Goal: Information Seeking & Learning: Learn about a topic

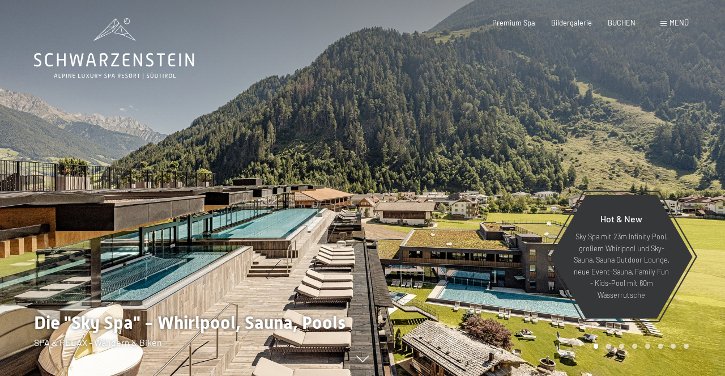
click at [678, 26] on span "Menü" at bounding box center [679, 22] width 19 height 9
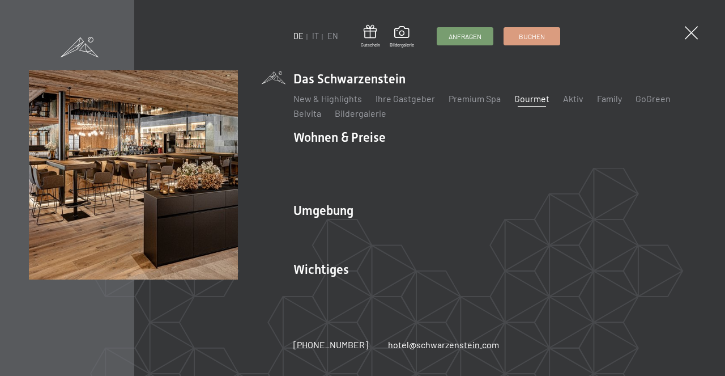
click at [531, 104] on link "Gourmet" at bounding box center [532, 98] width 35 height 11
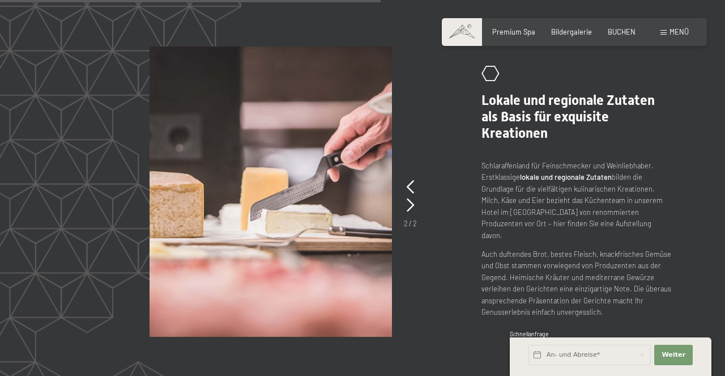
scroll to position [1745, 0]
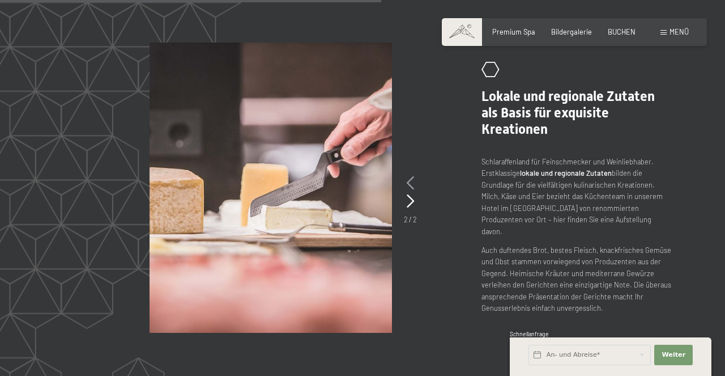
click at [411, 181] on icon at bounding box center [410, 183] width 7 height 14
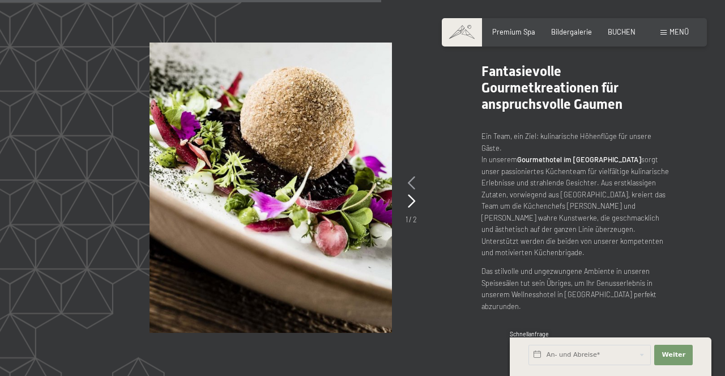
click at [411, 181] on icon at bounding box center [411, 183] width 7 height 14
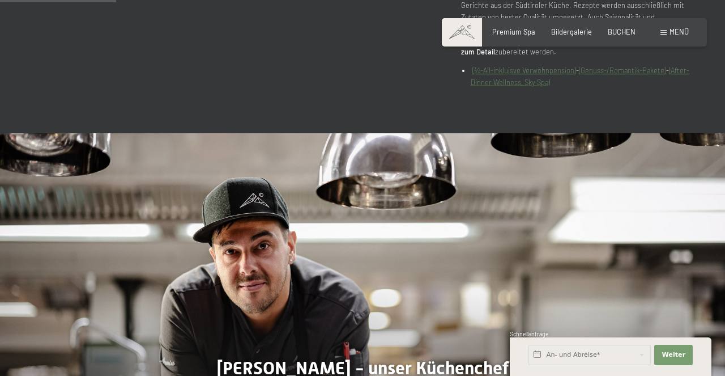
scroll to position [532, 0]
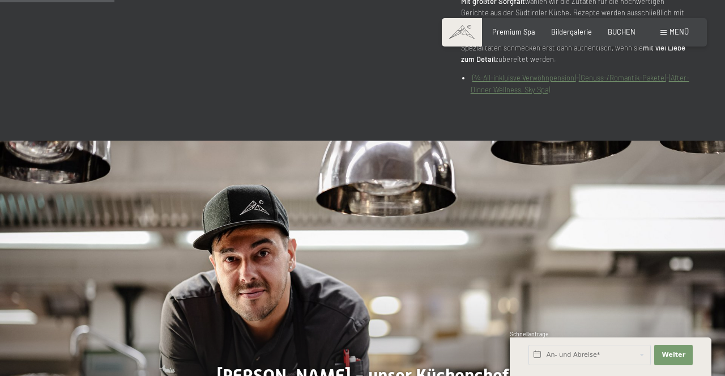
click at [498, 78] on link "(¾-All-inkluisve Verwöhnpension)" at bounding box center [525, 77] width 104 height 9
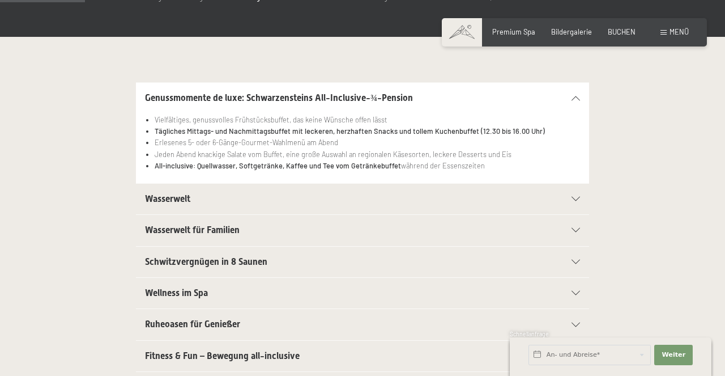
scroll to position [202, 0]
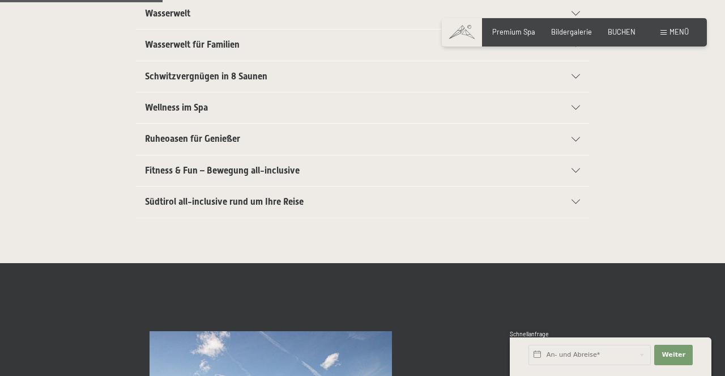
click at [173, 173] on span "Fitness & Fun – Bewegung all-inclusive" at bounding box center [222, 170] width 155 height 11
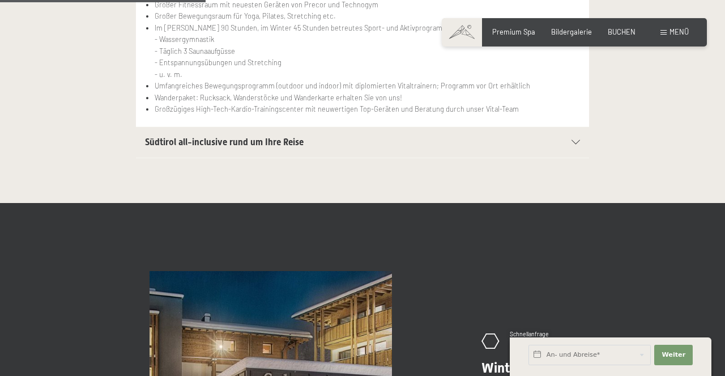
scroll to position [506, 0]
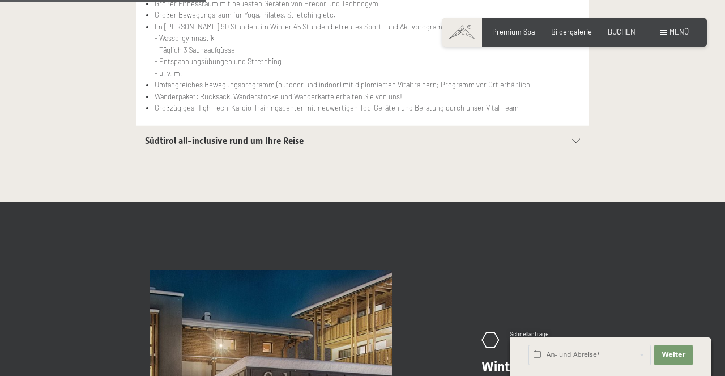
click at [164, 149] on div "Südtirol all-inclusive rund um Ihre Reise" at bounding box center [362, 141] width 435 height 31
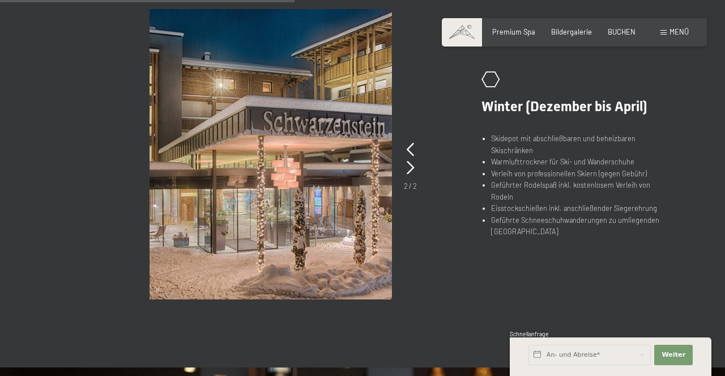
scroll to position [698, 0]
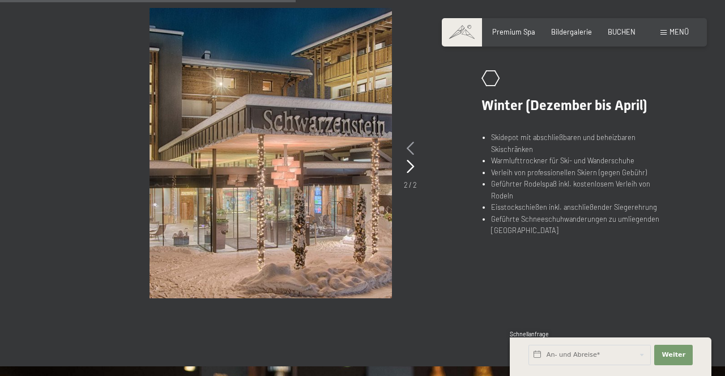
click at [412, 150] on icon at bounding box center [410, 149] width 7 height 14
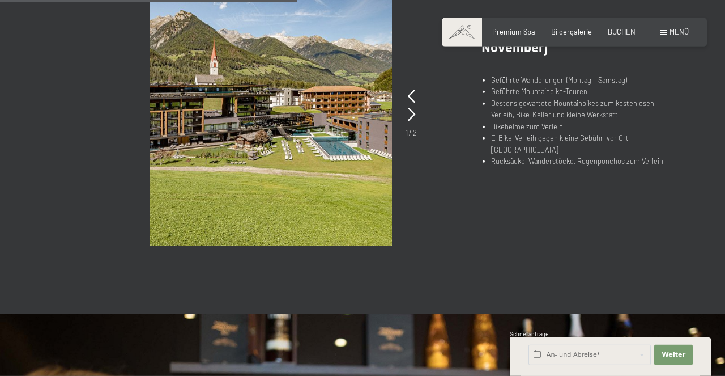
scroll to position [670, 0]
